Goal: Transaction & Acquisition: Register for event/course

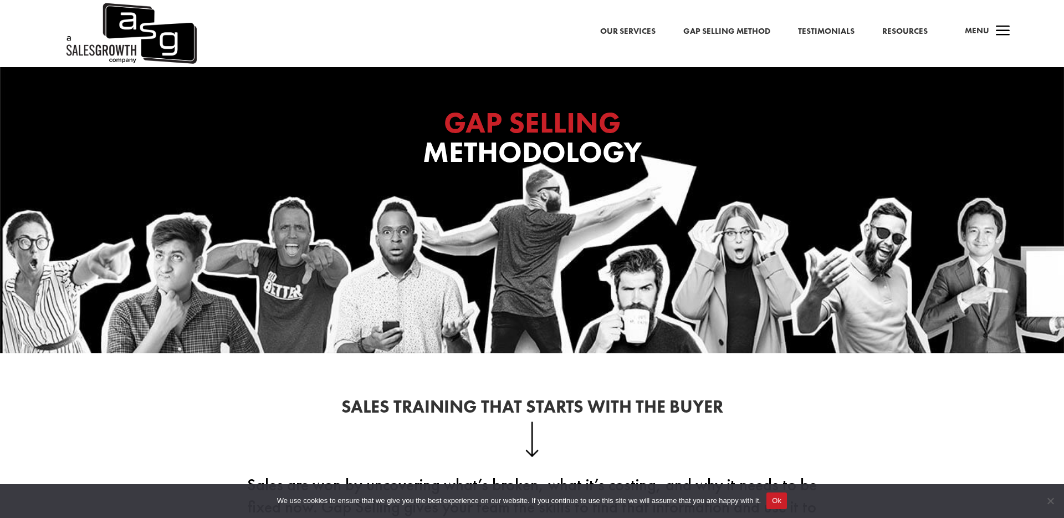
click at [980, 29] on span "Menu" at bounding box center [977, 30] width 24 height 11
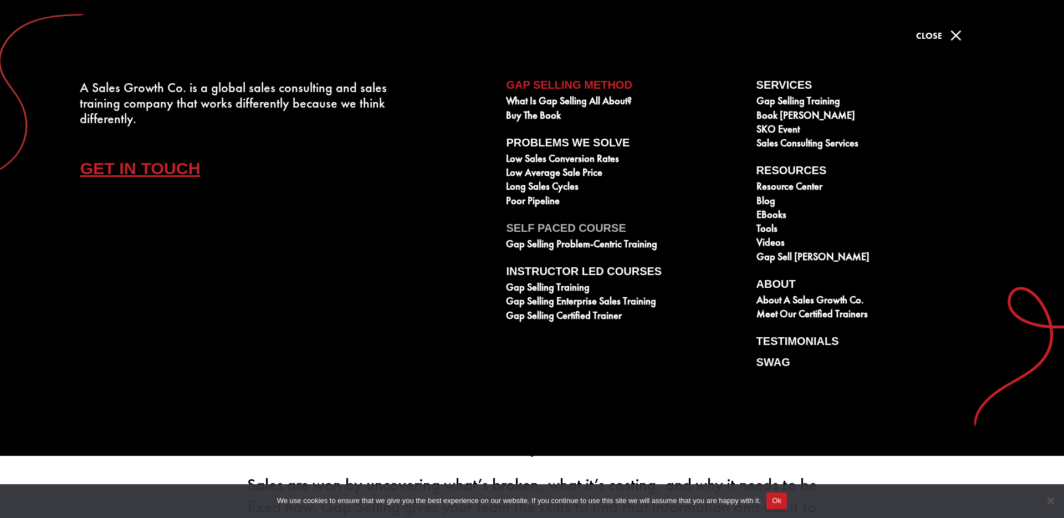
click at [559, 231] on link "Self Paced Course" at bounding box center [625, 230] width 238 height 17
click at [576, 244] on link "Gap Selling Problem-Centric Training" at bounding box center [625, 245] width 238 height 14
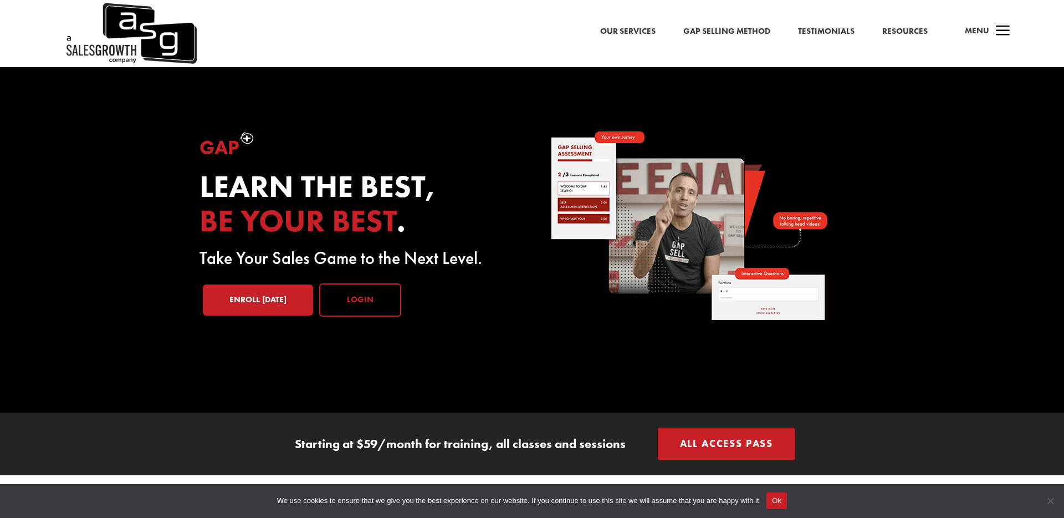
click at [379, 295] on link "Login" at bounding box center [360, 299] width 82 height 33
